Goal: Task Accomplishment & Management: Use online tool/utility

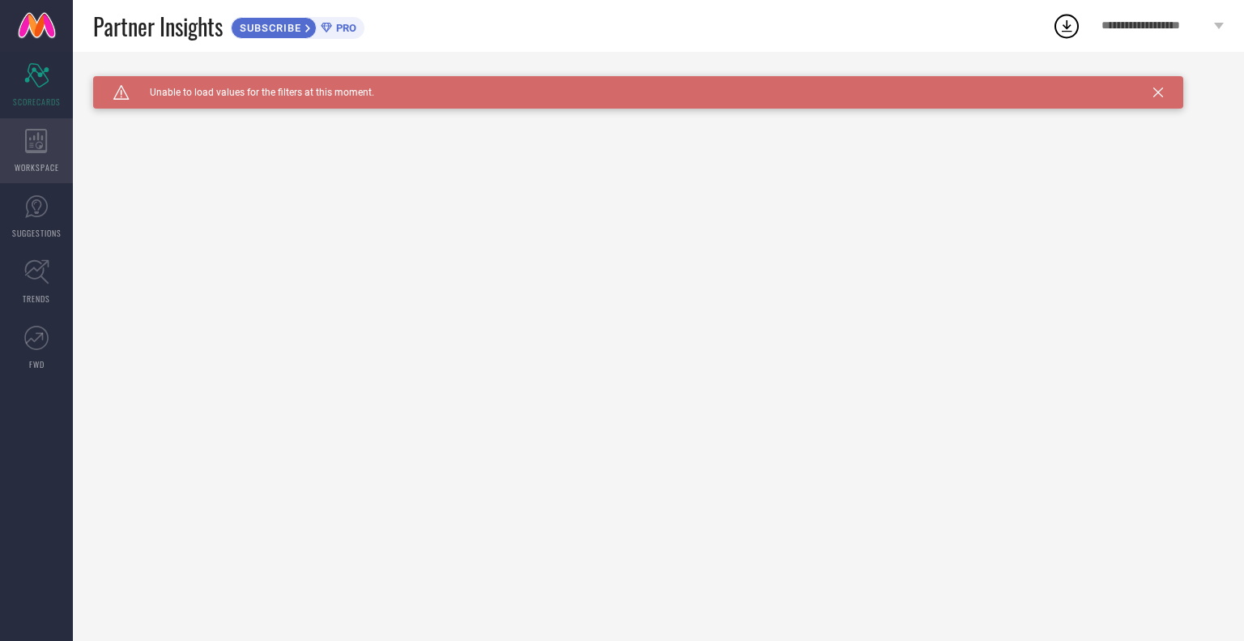
click at [50, 154] on div "WORKSPACE" at bounding box center [36, 150] width 73 height 65
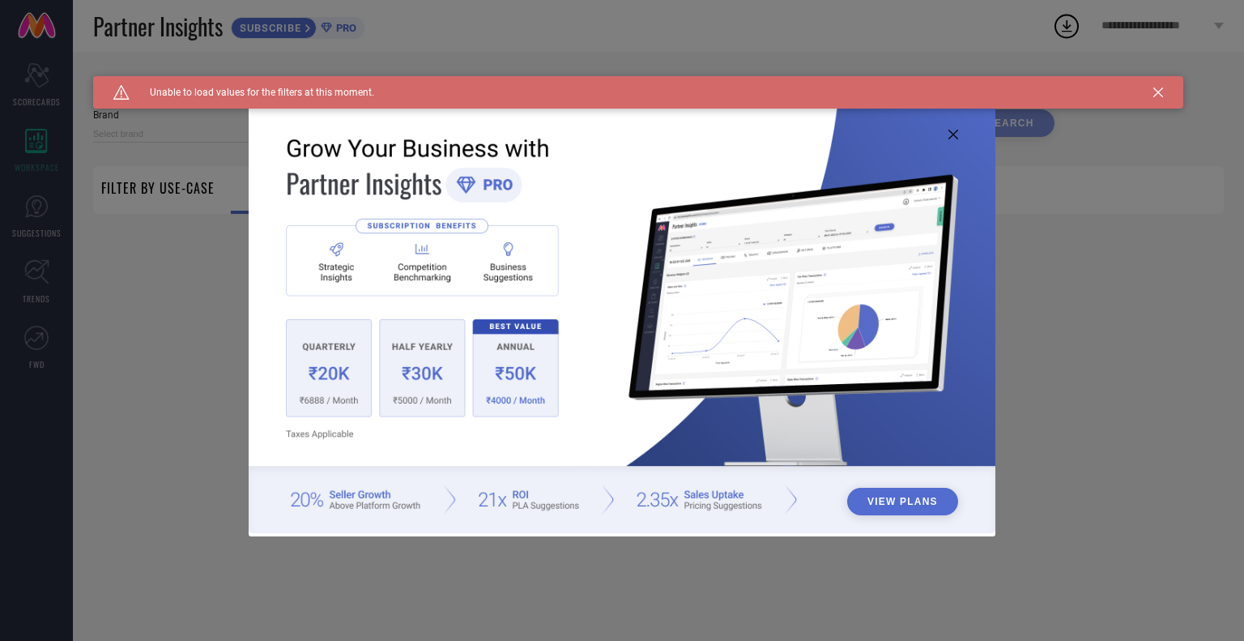
type input "1 STOP FASHION"
type input "All"
click at [173, 401] on div "View Plans" at bounding box center [622, 320] width 1244 height 641
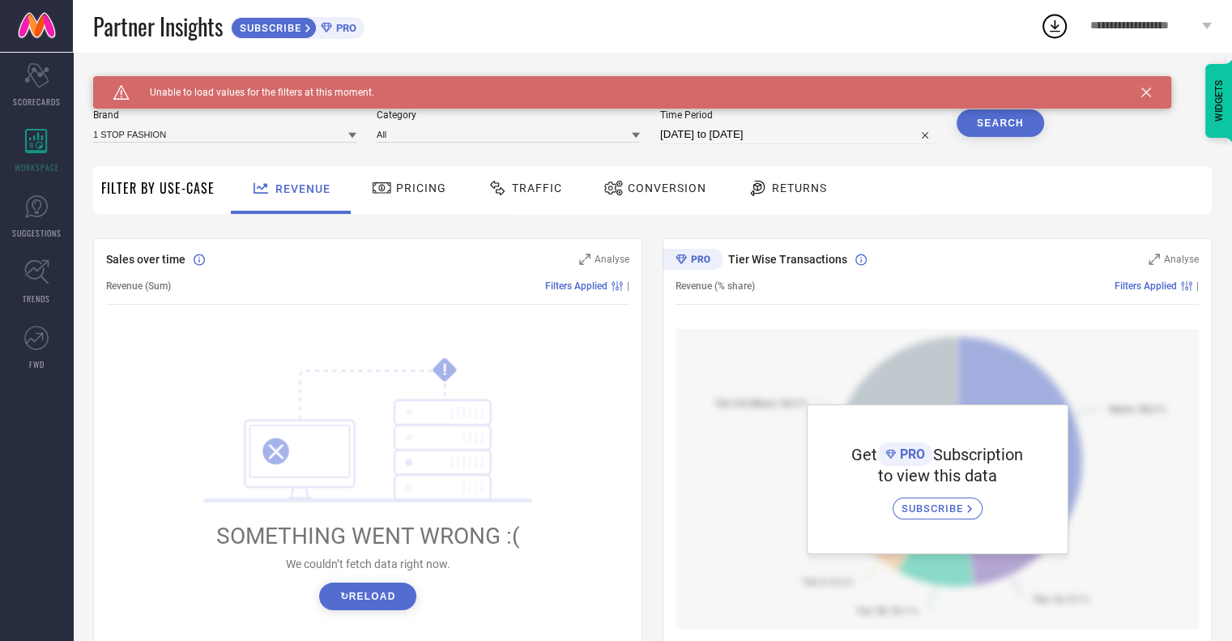
click at [288, 144] on div "Brand 1 STOP FASHION" at bounding box center [224, 126] width 263 height 35
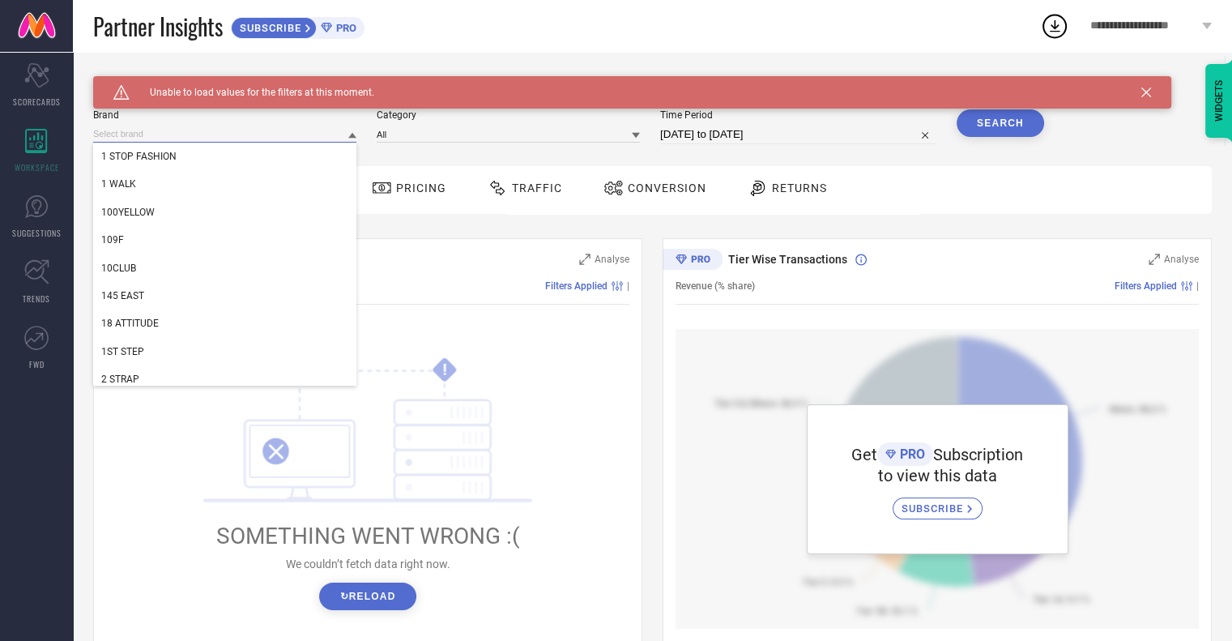
click at [345, 137] on input at bounding box center [224, 134] width 263 height 17
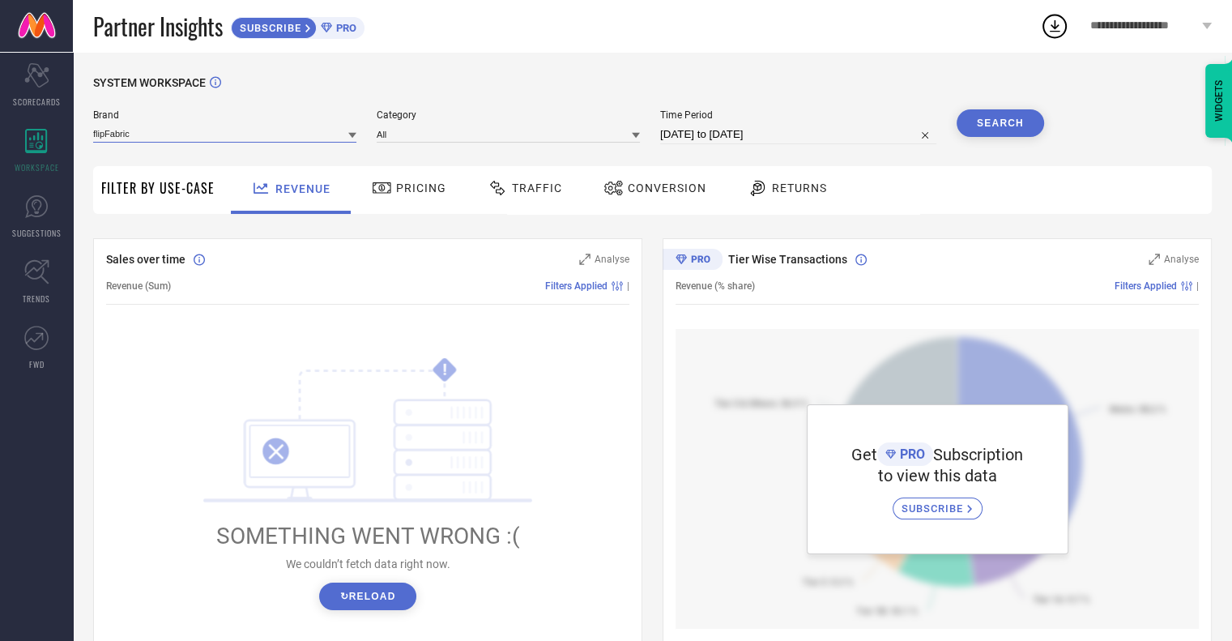
type input "flipFabric"
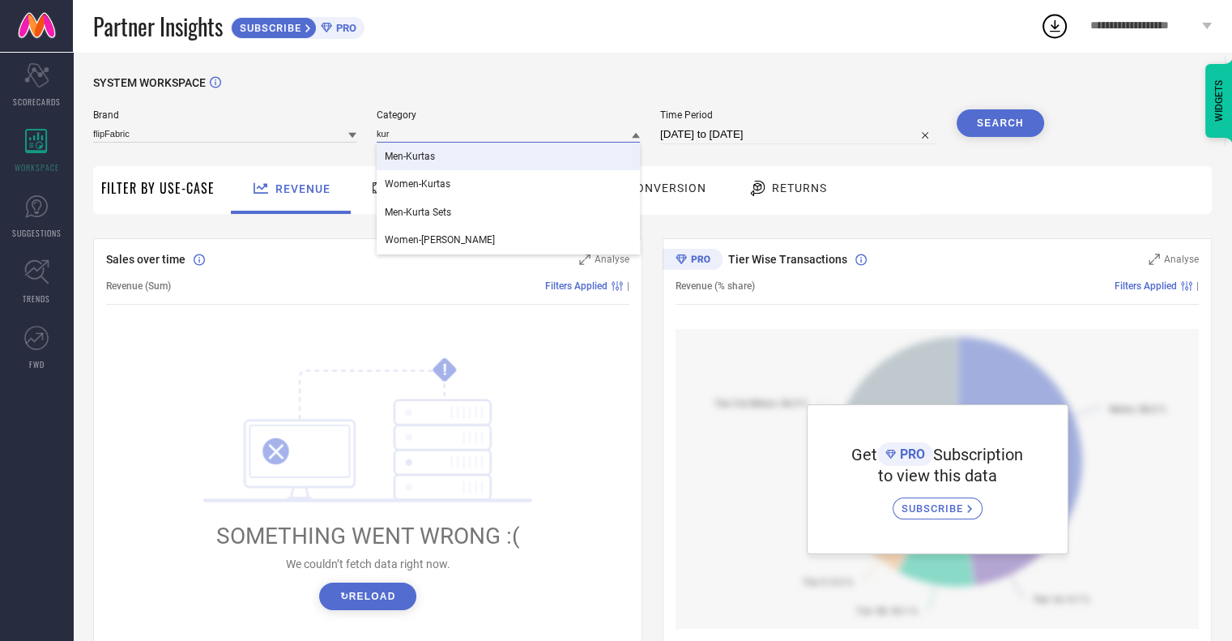
type input "kur"
click at [523, 110] on span "Category" at bounding box center [508, 114] width 263 height 11
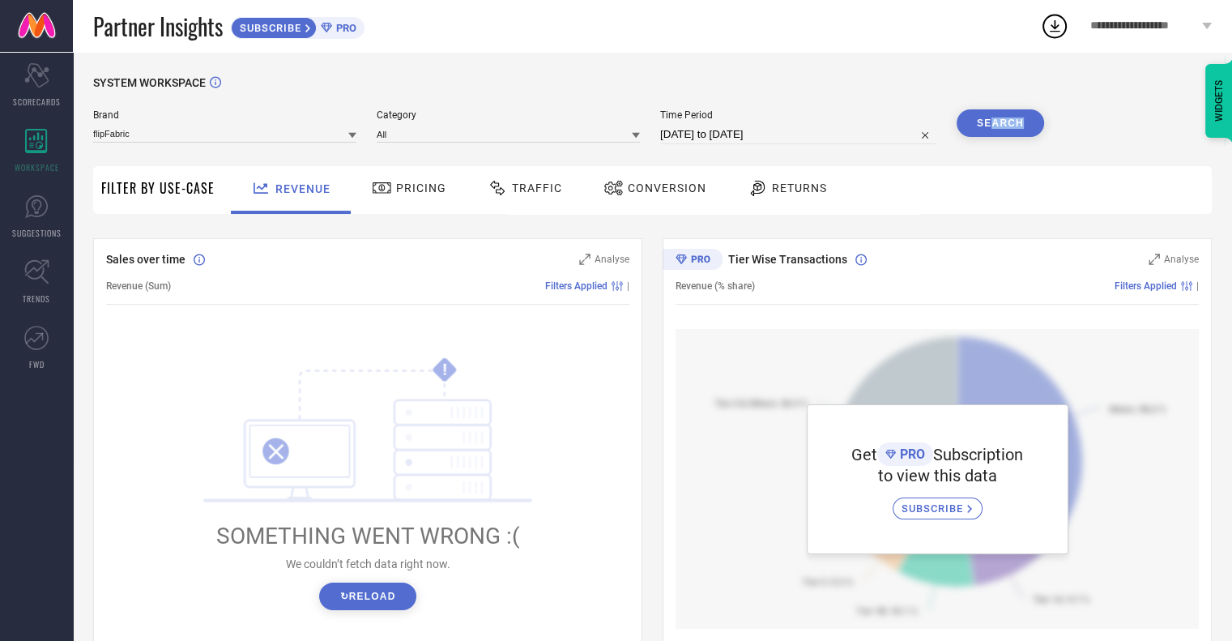
drag, startPoint x: 998, startPoint y: 139, endPoint x: 990, endPoint y: 126, distance: 14.6
click at [990, 126] on div "Search" at bounding box center [1000, 126] width 87 height 35
click at [990, 126] on button "Search" at bounding box center [1000, 123] width 87 height 28
click at [507, 176] on div "Traffic" at bounding box center [525, 188] width 83 height 28
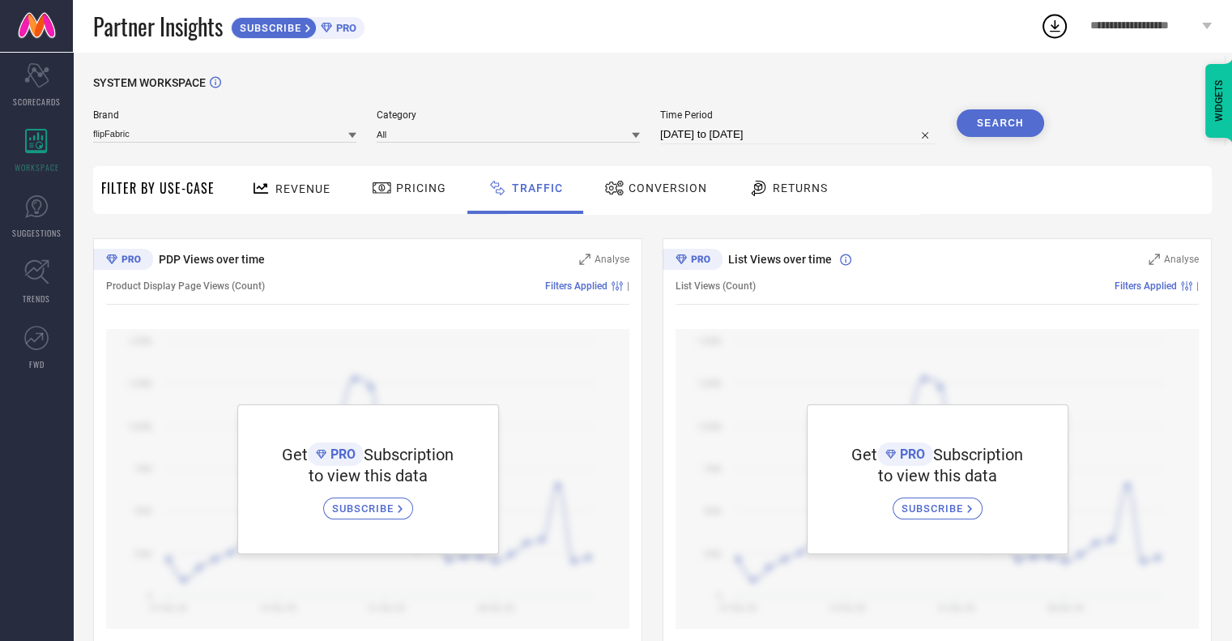
scroll to position [27, 0]
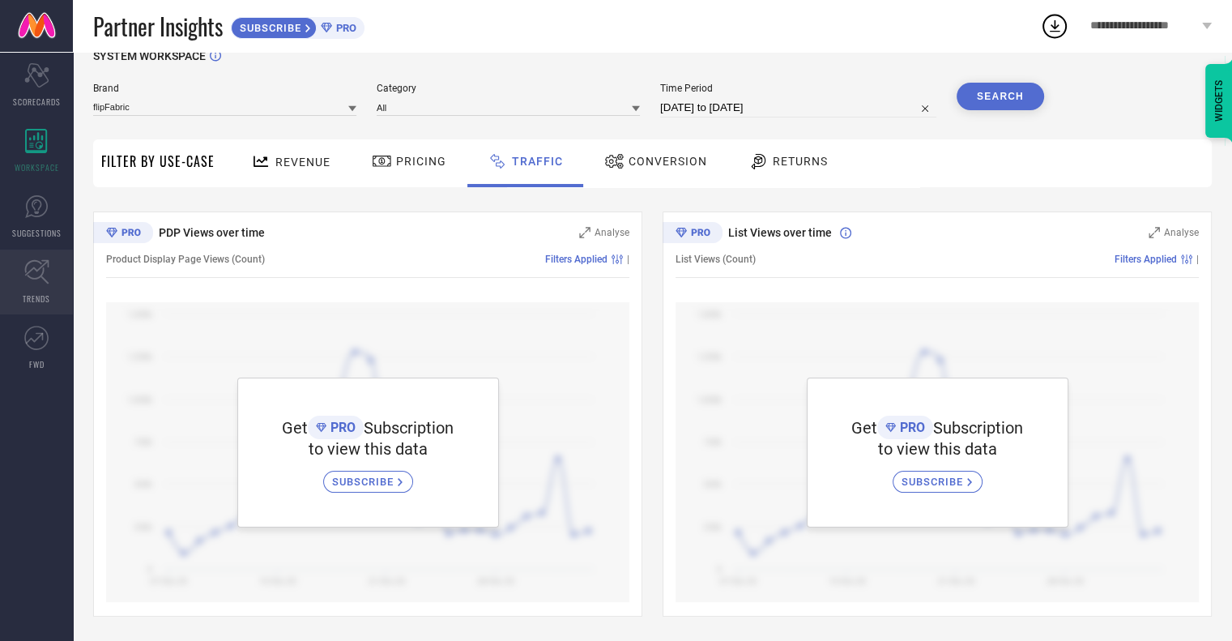
click at [42, 285] on link "TRENDS" at bounding box center [36, 282] width 73 height 65
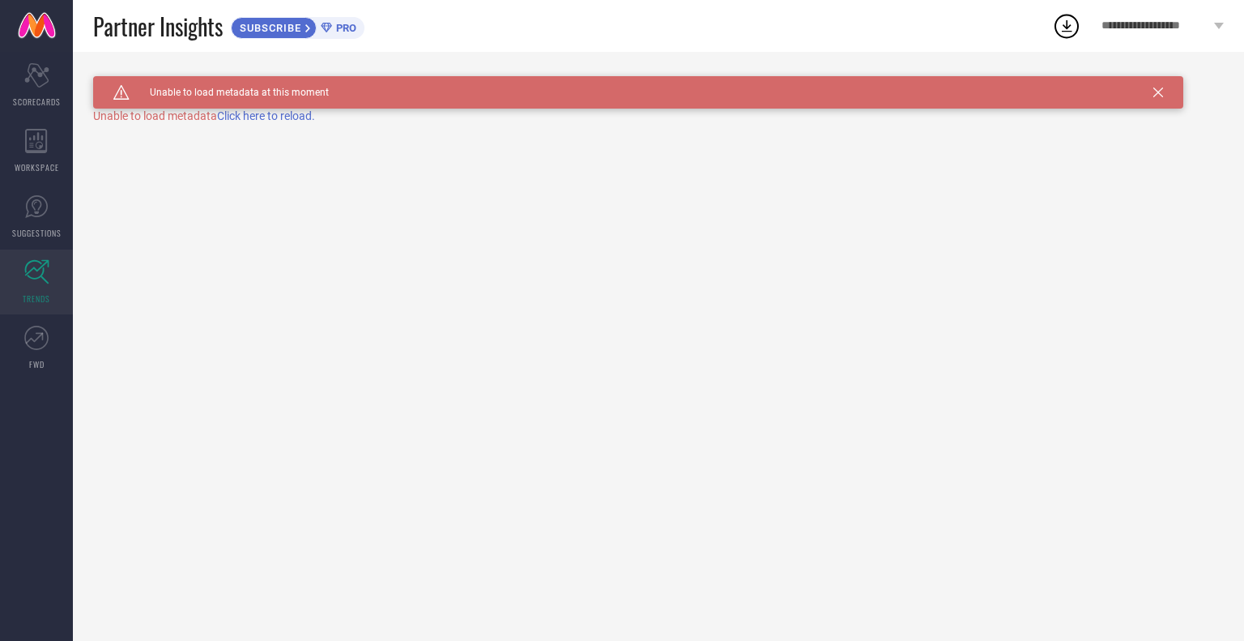
click at [254, 114] on span "Click here to reload." at bounding box center [266, 115] width 98 height 13
click at [32, 216] on icon at bounding box center [36, 206] width 24 height 24
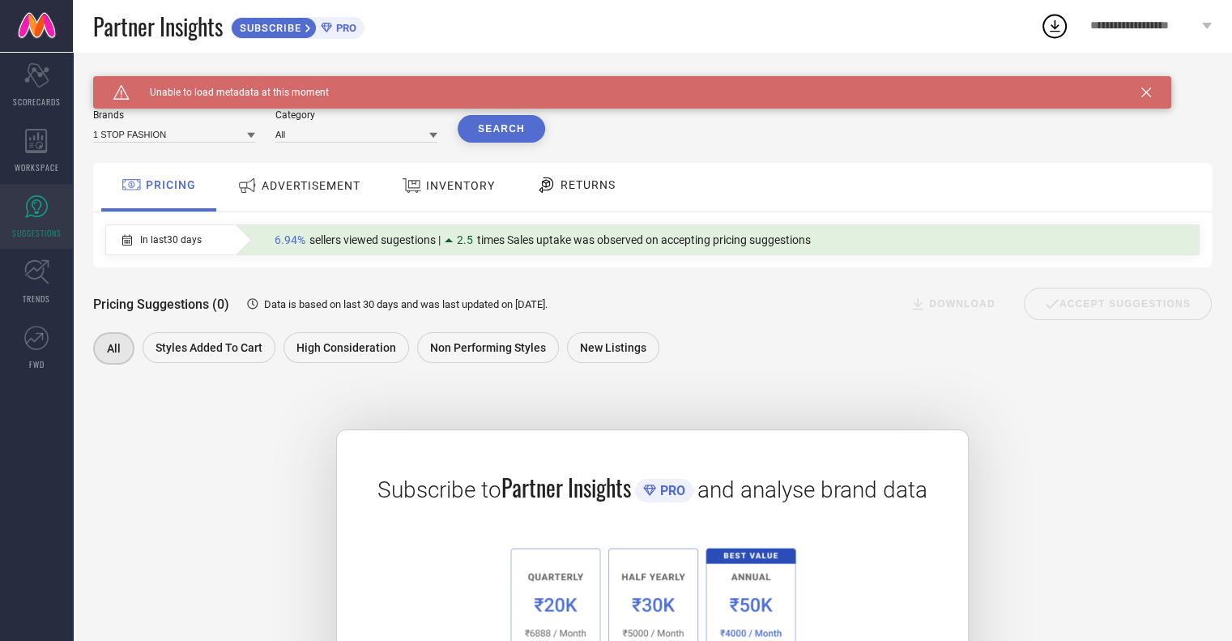
click at [595, 189] on span "RETURNS" at bounding box center [588, 184] width 55 height 13
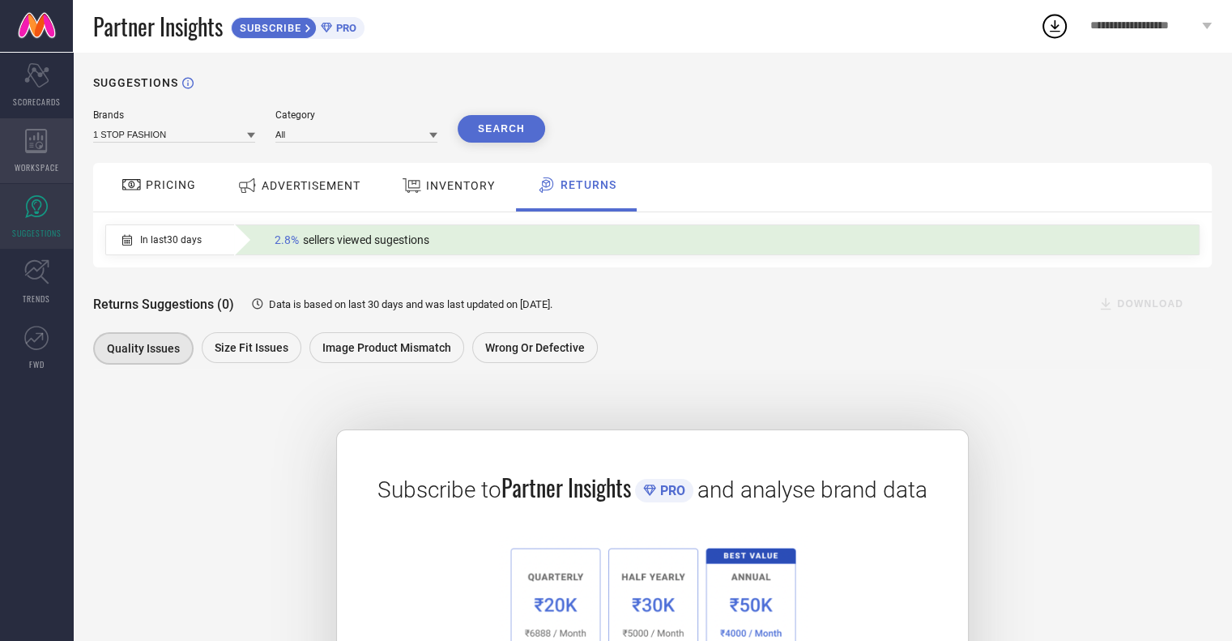
click at [16, 156] on div "WORKSPACE" at bounding box center [36, 150] width 73 height 65
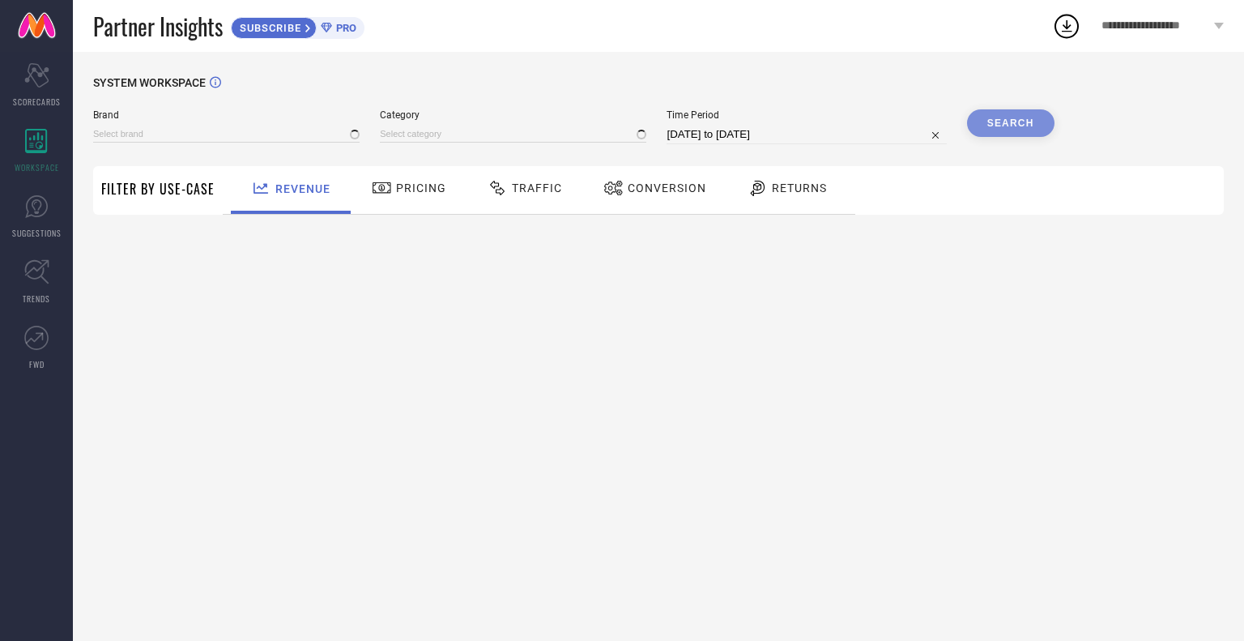
type input "1 STOP FASHION"
type input "All"
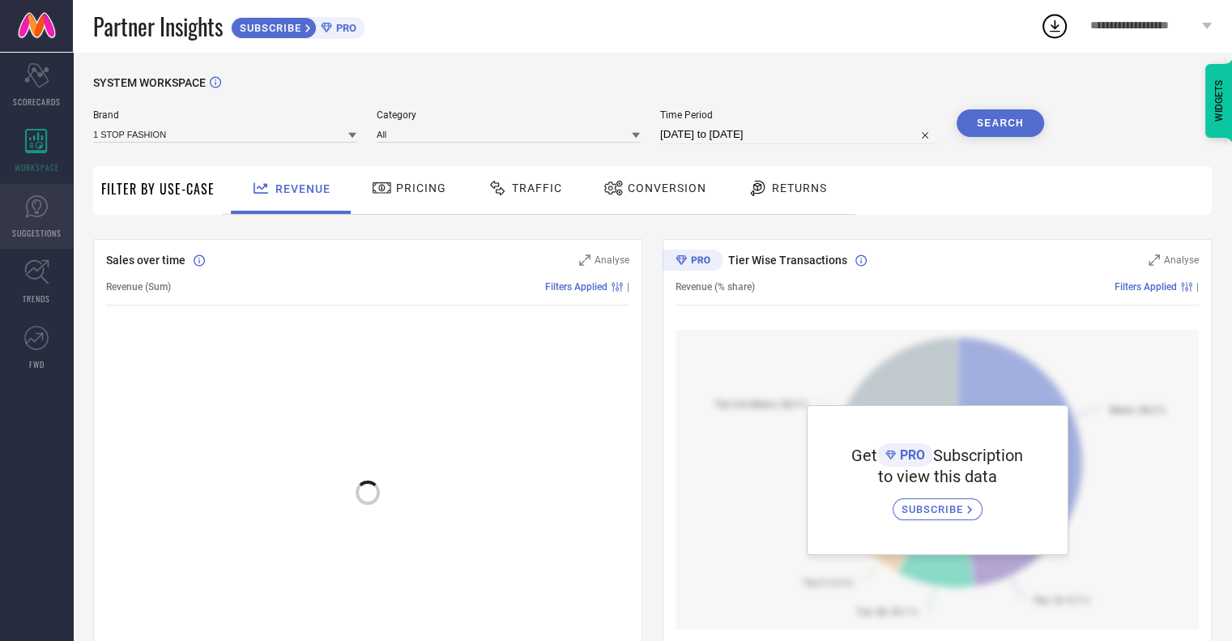
click at [39, 218] on link "SUGGESTIONS" at bounding box center [36, 216] width 73 height 65
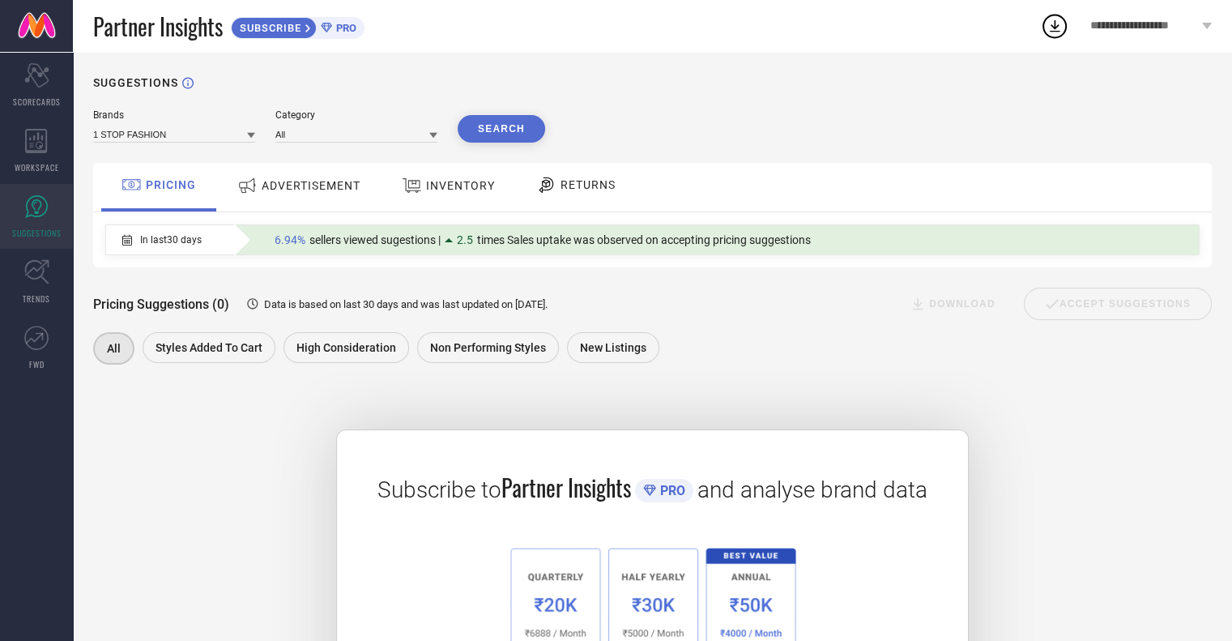
click at [1213, 19] on div "**********" at bounding box center [1150, 26] width 163 height 52
